Goal: Complete application form

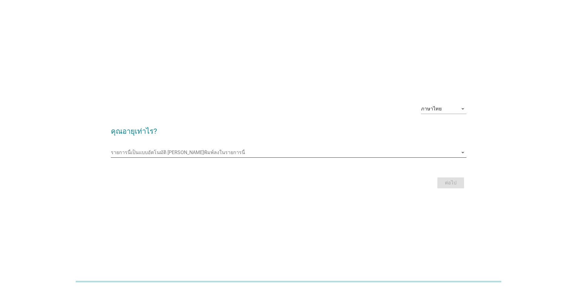
click at [459, 153] on icon "arrow_drop_down" at bounding box center [462, 152] width 7 height 7
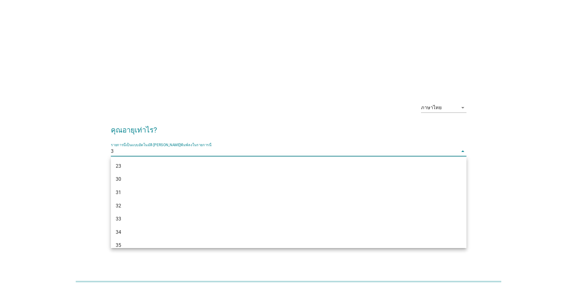
type input "38"
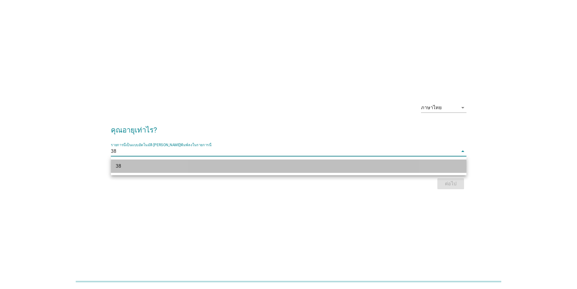
click at [386, 168] on div "38" at bounding box center [274, 165] width 317 height 7
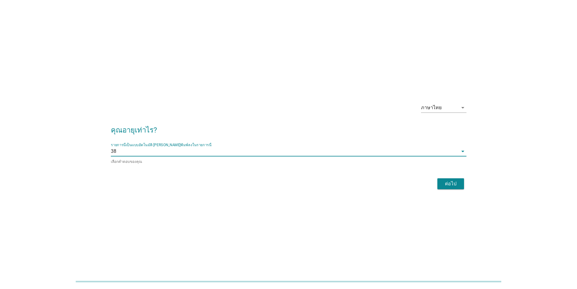
click at [454, 181] on div "ต่อไป" at bounding box center [450, 183] width 17 height 7
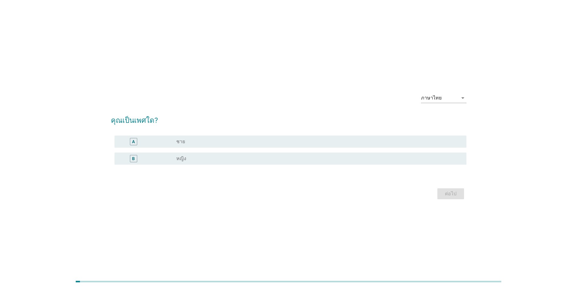
click at [190, 160] on div "radio_button_unchecked หญิง" at bounding box center [316, 158] width 280 height 6
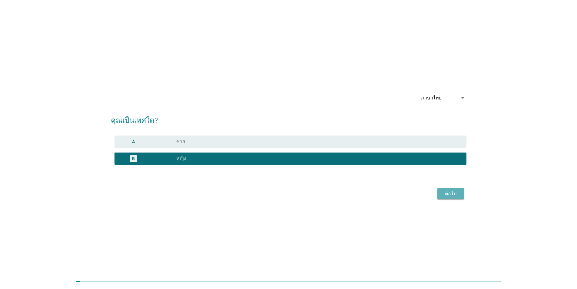
click at [456, 194] on div "ต่อไป" at bounding box center [450, 193] width 17 height 7
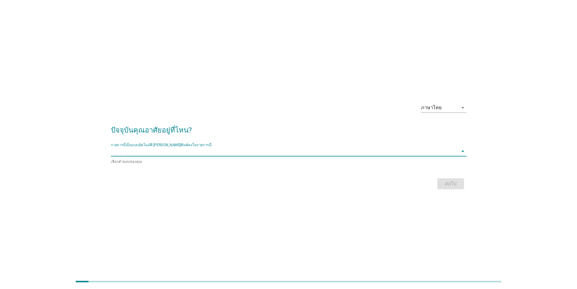
click at [239, 147] on input "รายการนี้เป็นแบบอัตโนมัติ คุณสามารถพิมพ์ลงในรายการนี้" at bounding box center [284, 151] width 347 height 10
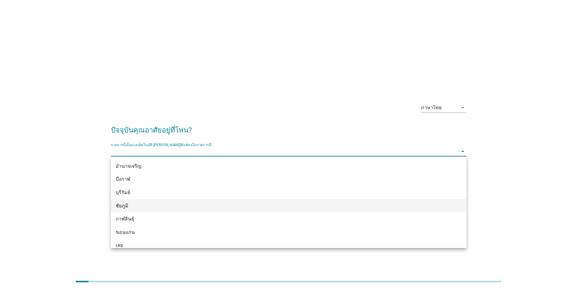
click at [131, 203] on div "ชัยภูมิ" at bounding box center [274, 205] width 317 height 7
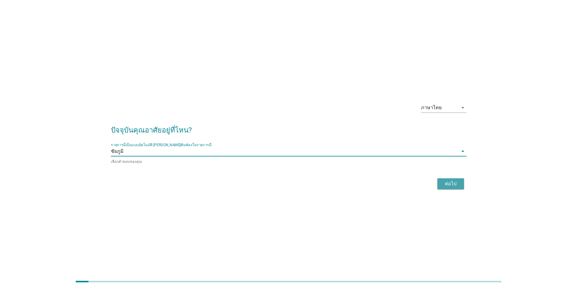
click at [450, 181] on div "ต่อไป" at bounding box center [450, 183] width 17 height 7
